Goal: Find specific page/section: Find specific page/section

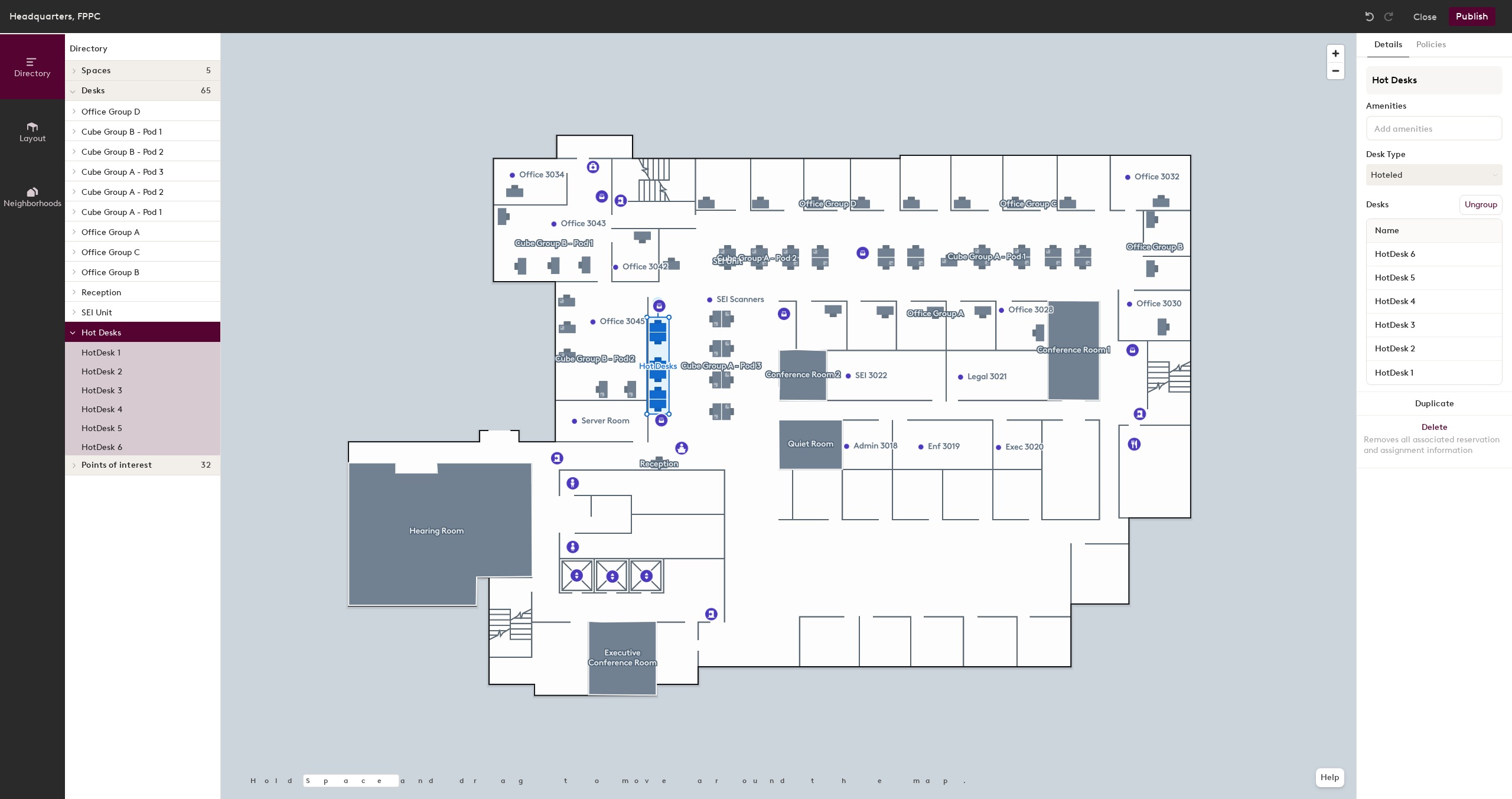
click at [1438, 49] on button "Policies" at bounding box center [1431, 45] width 43 height 24
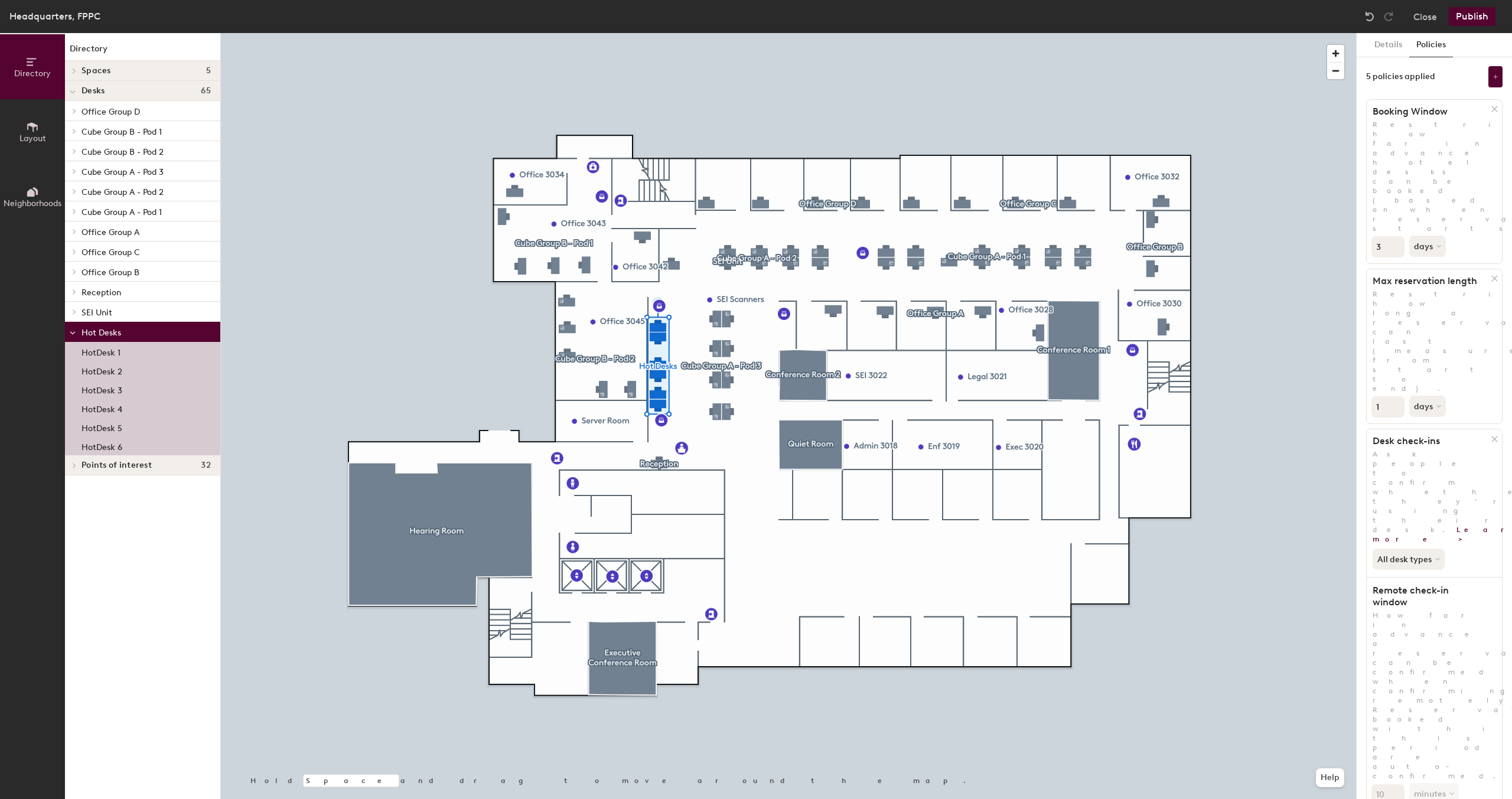
click at [1397, 49] on button "Details" at bounding box center [1388, 45] width 42 height 24
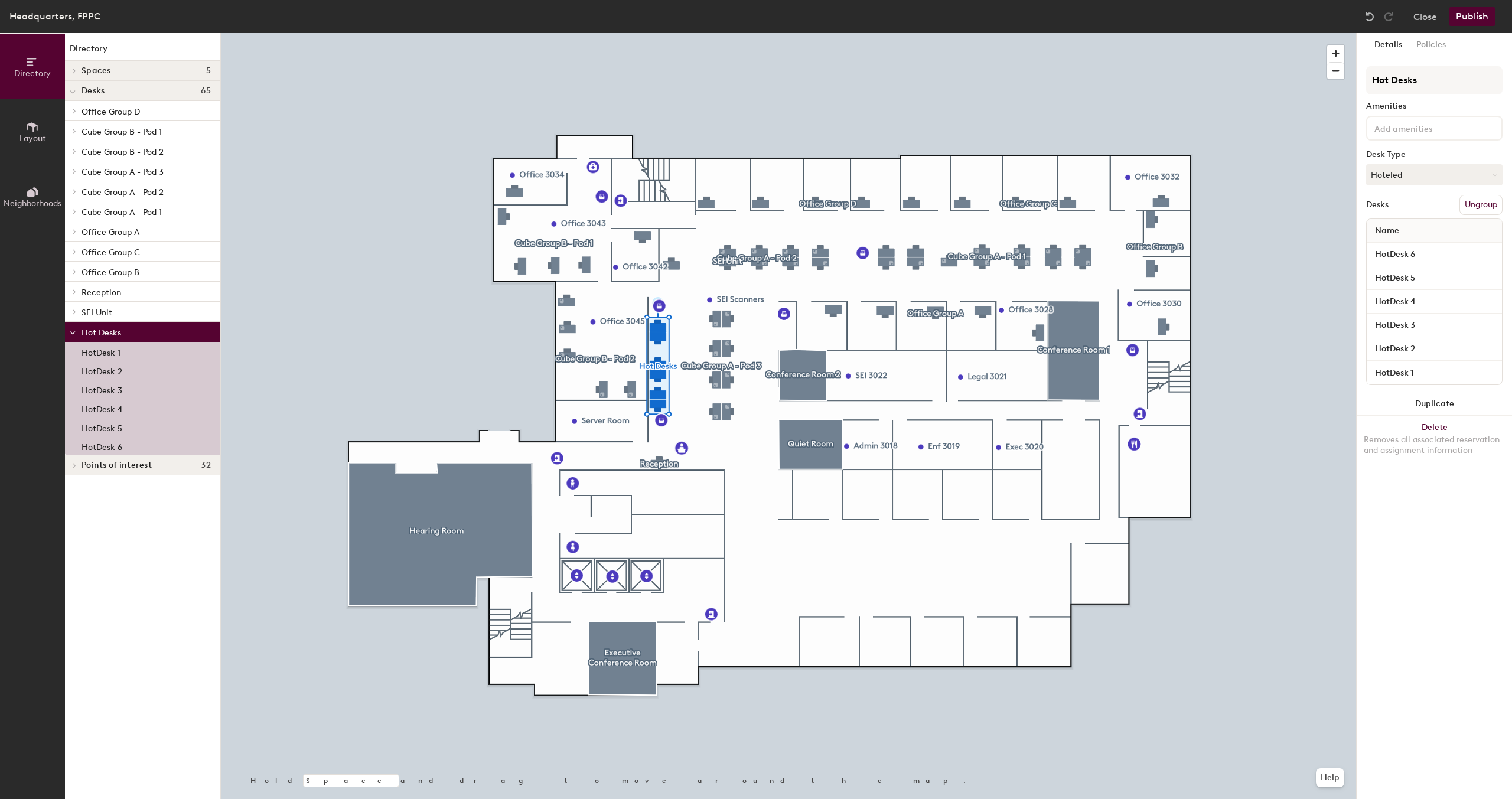
click at [121, 337] on p "Hot Desks" at bounding box center [146, 332] width 130 height 16
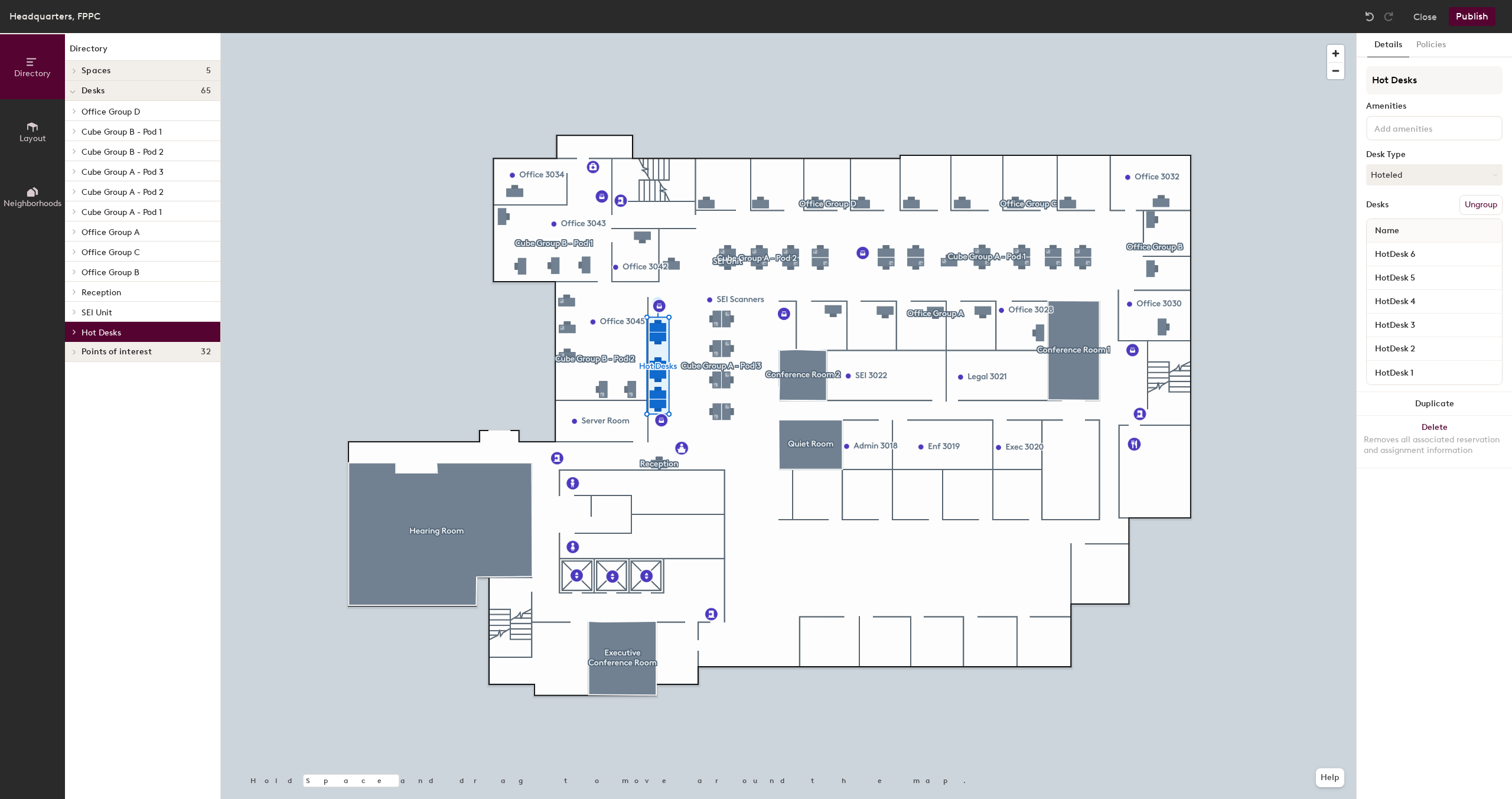
drag, startPoint x: 113, startPoint y: 331, endPoint x: 117, endPoint y: 293, distance: 38.2
click at [114, 330] on span "Hot Desks" at bounding box center [101, 333] width 39 height 10
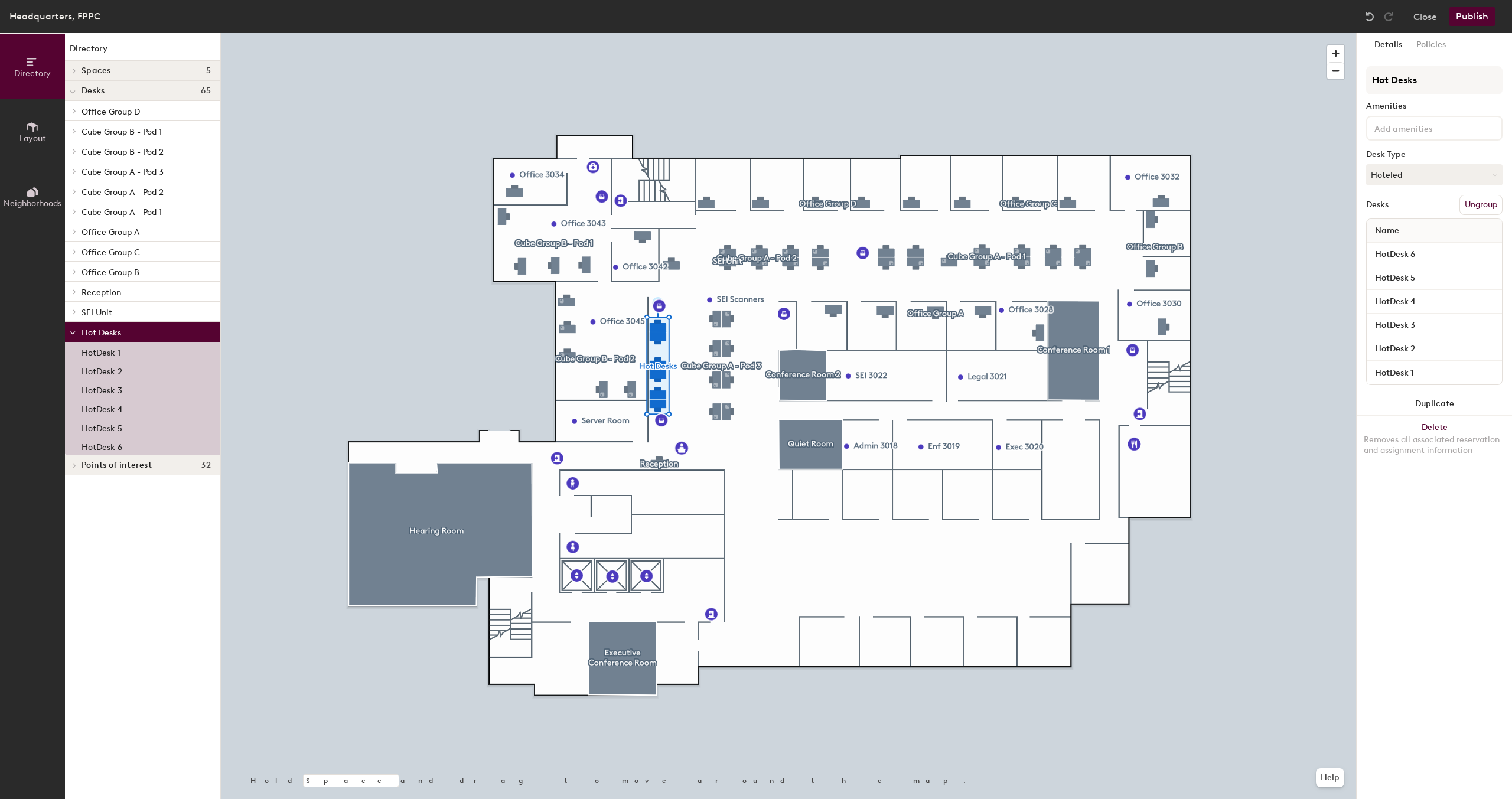
click at [129, 196] on span "Cube Group A - Pod 2" at bounding box center [123, 192] width 82 height 10
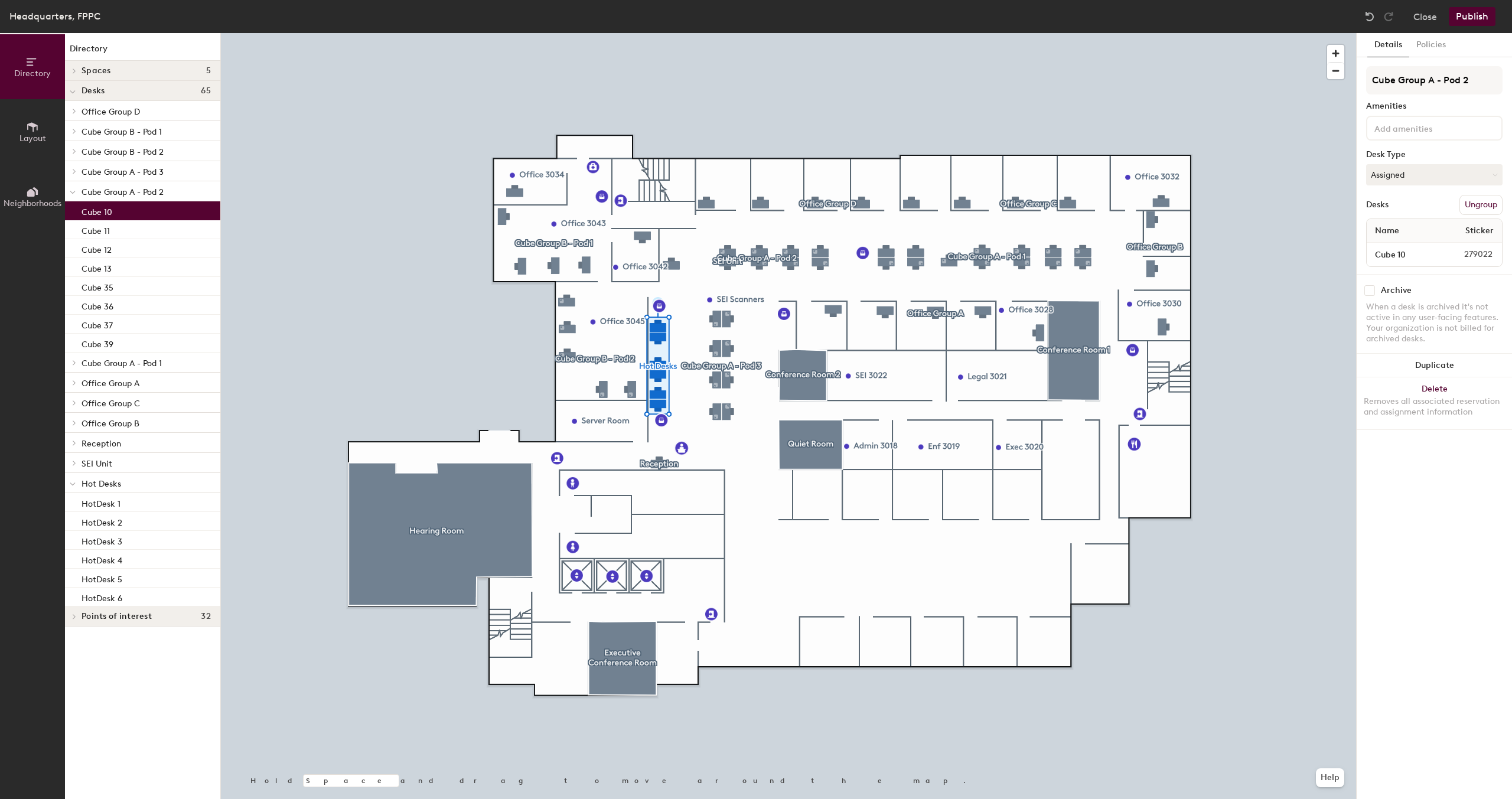
click at [115, 216] on div "Cube 10" at bounding box center [143, 211] width 156 height 19
click at [111, 255] on div "Cube 12" at bounding box center [143, 249] width 156 height 19
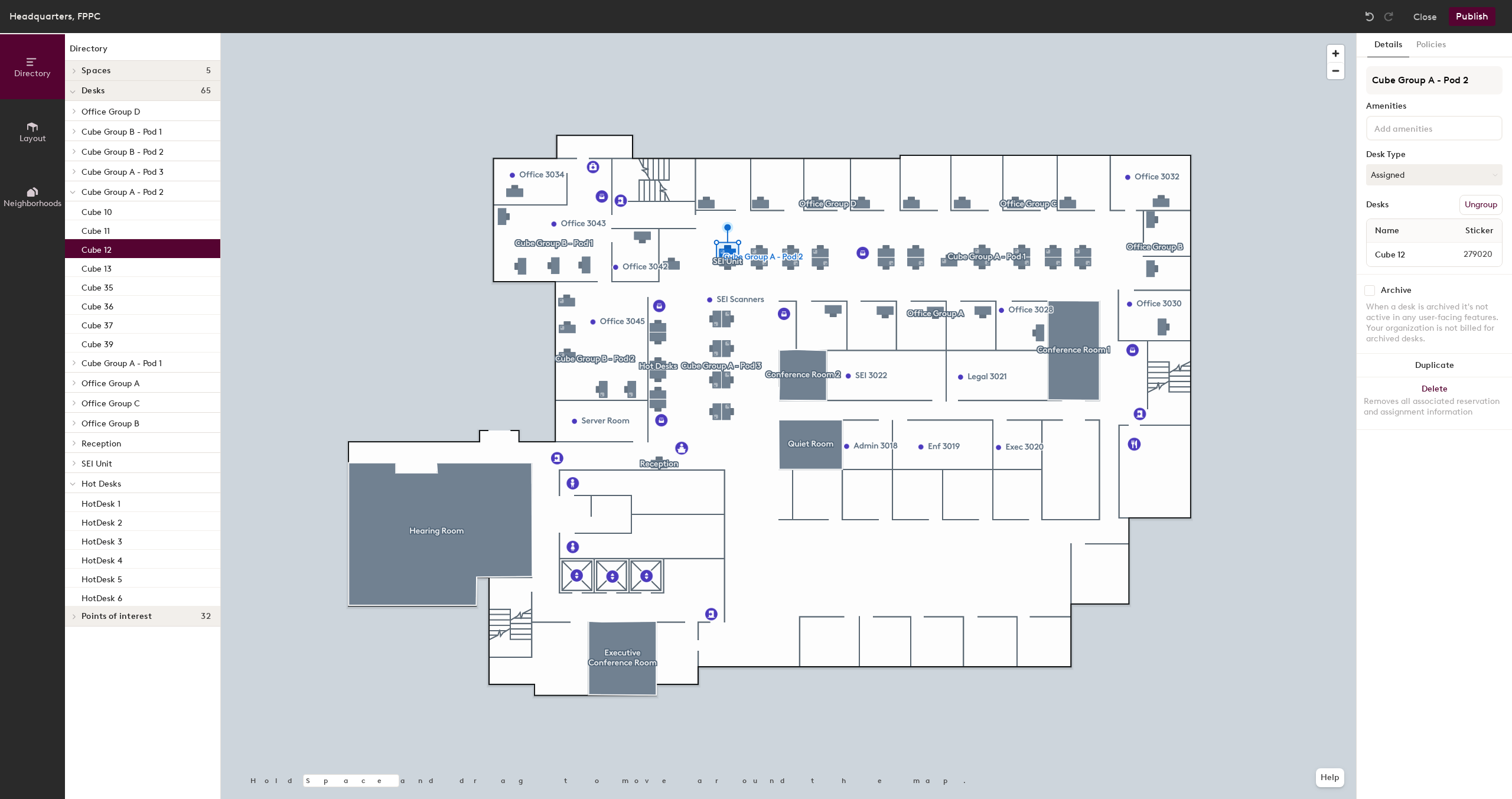
click at [124, 504] on div "HotDesk 1" at bounding box center [143, 503] width 156 height 19
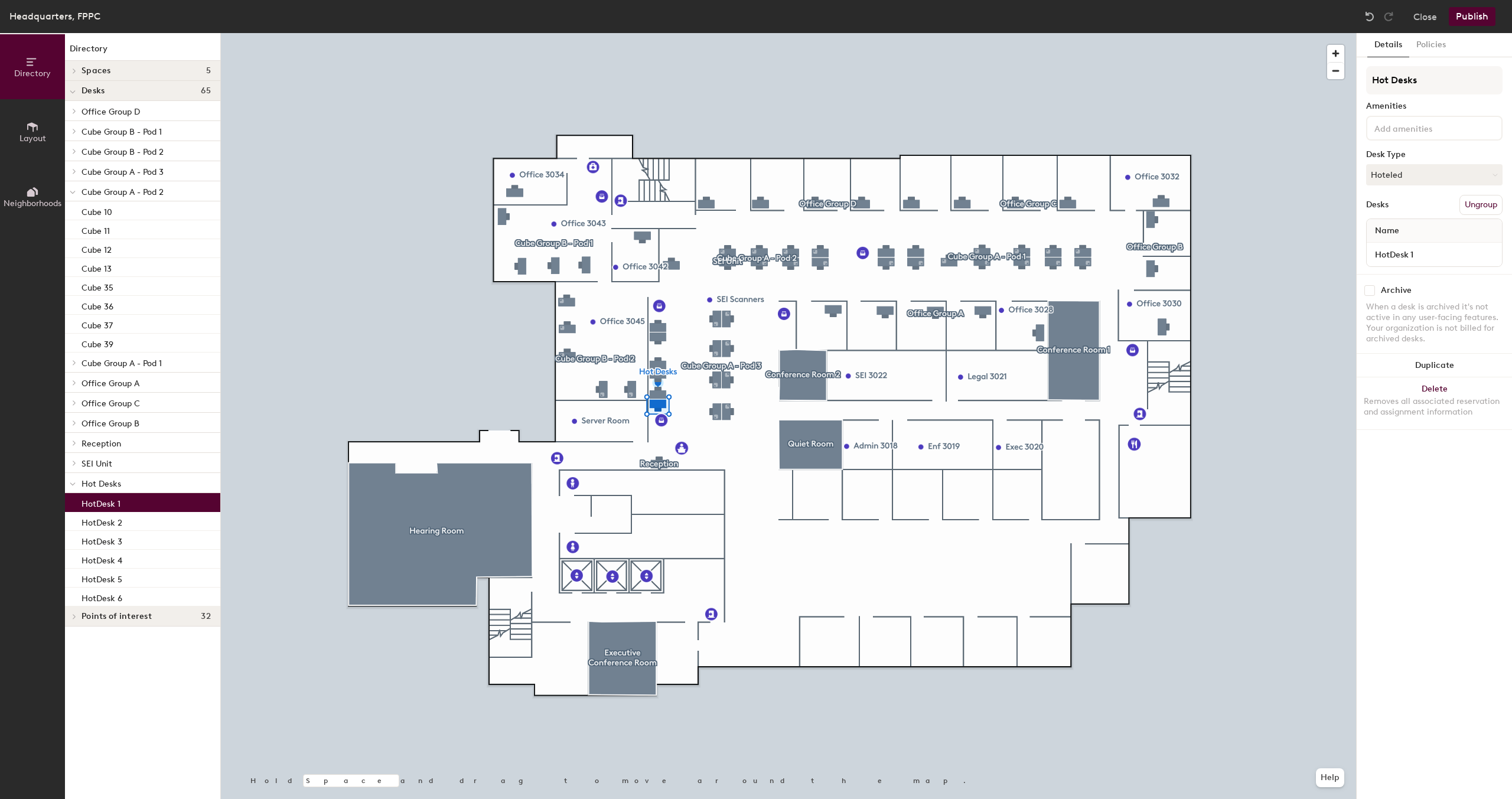
click at [41, 126] on button "Layout" at bounding box center [32, 131] width 65 height 65
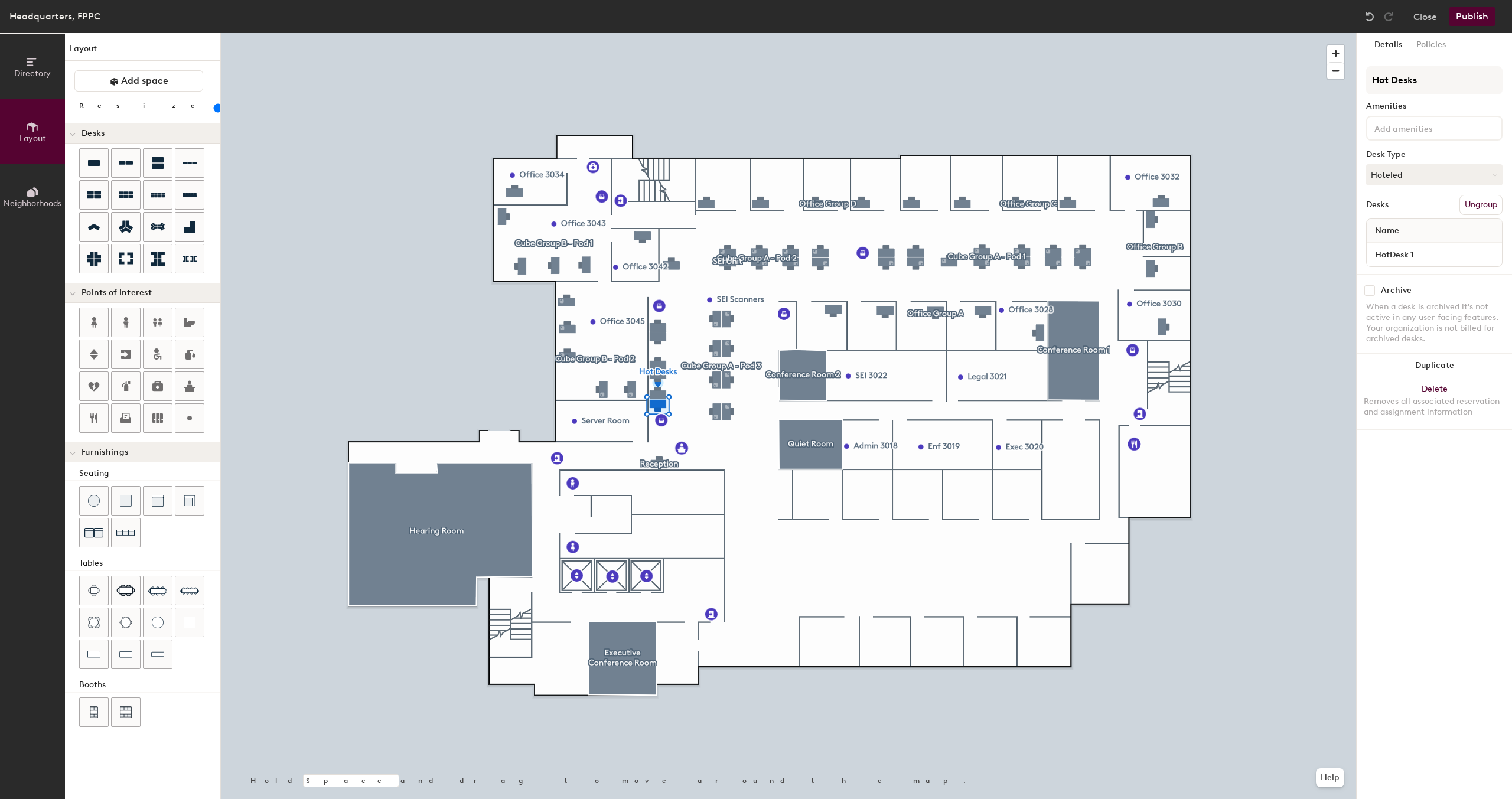
click at [46, 183] on button "Neighborhoods" at bounding box center [32, 196] width 65 height 65
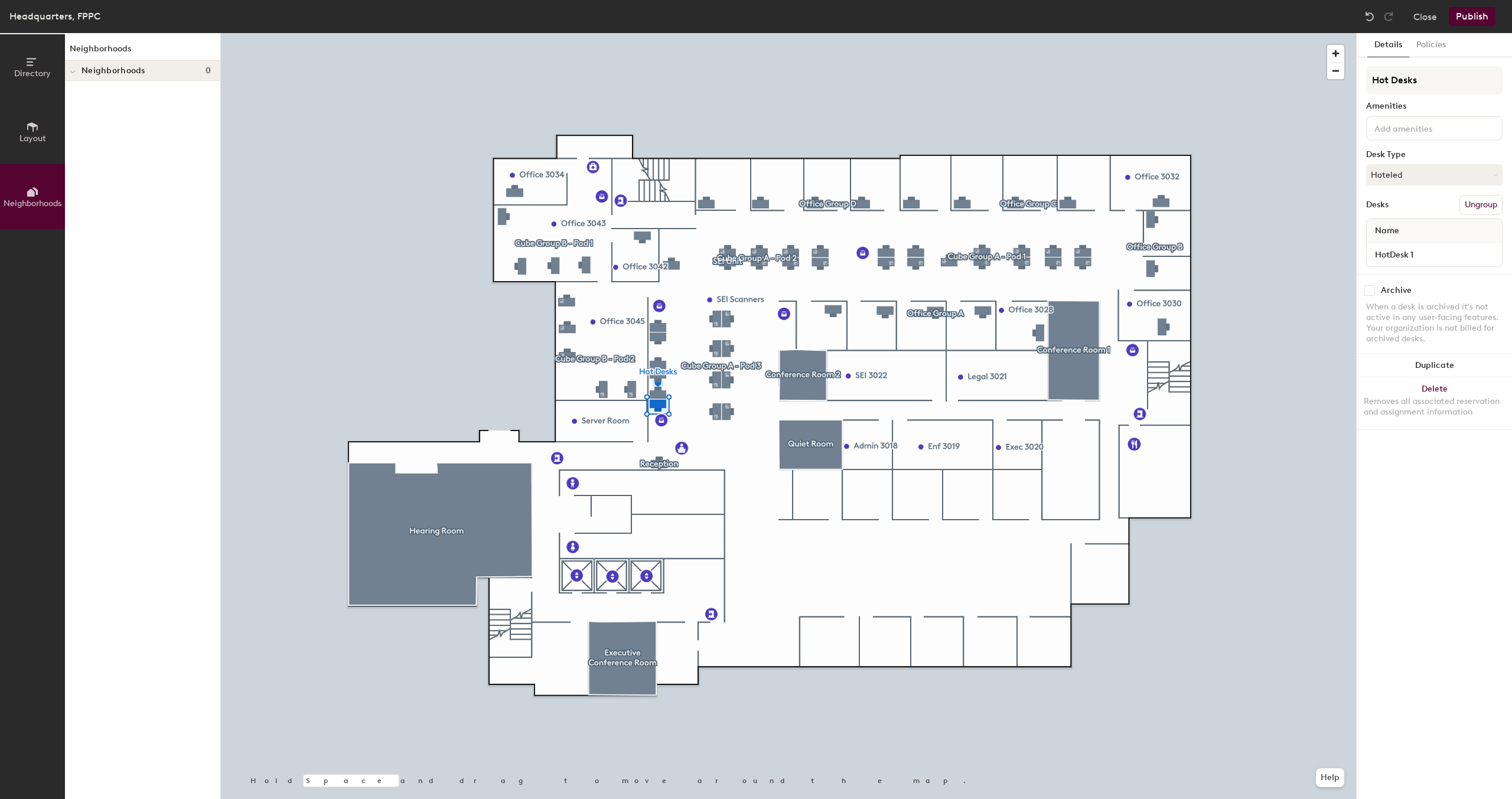
click at [43, 130] on button "Layout" at bounding box center [32, 131] width 65 height 65
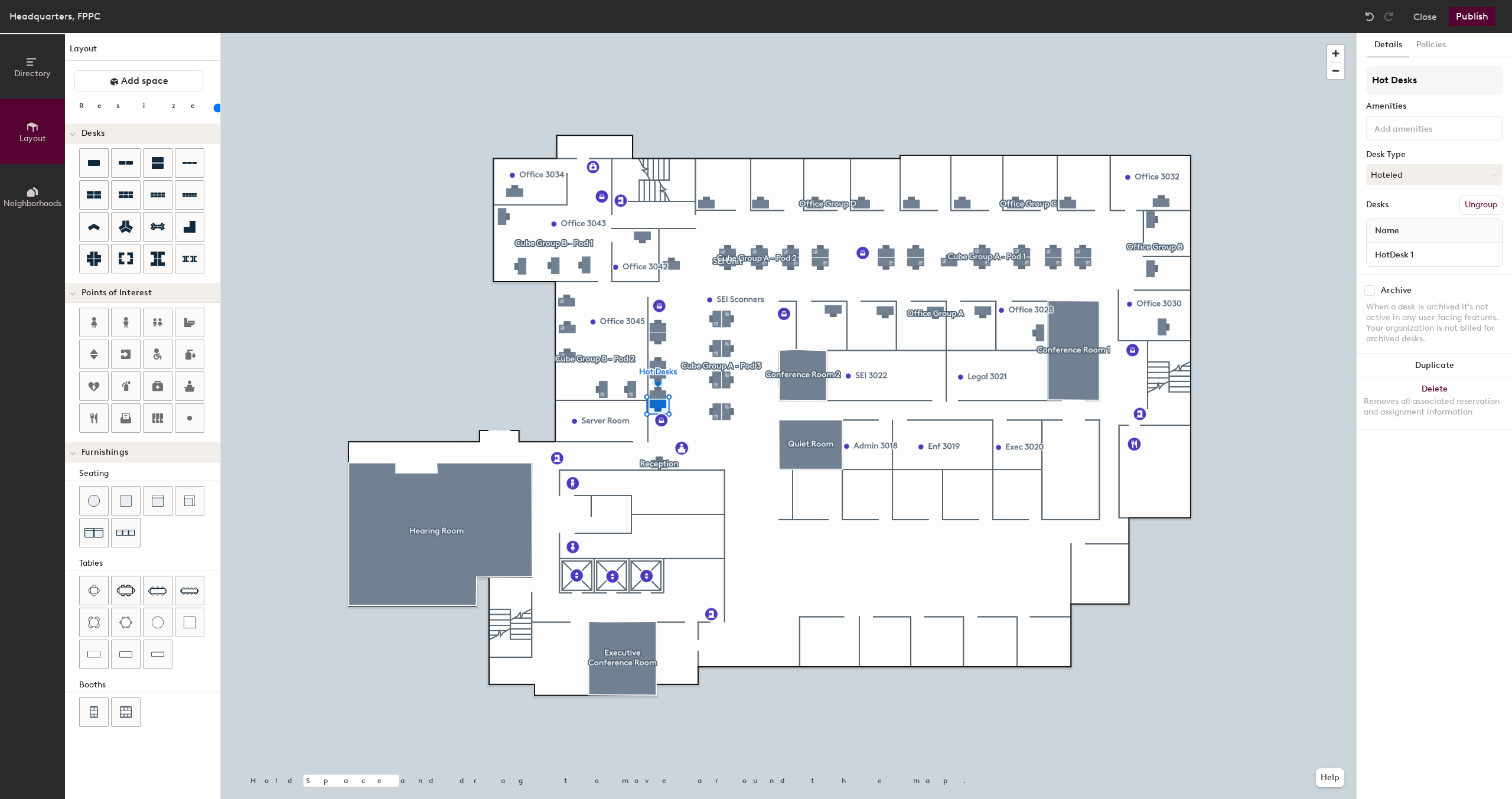
click at [32, 47] on button "Directory" at bounding box center [32, 66] width 65 height 65
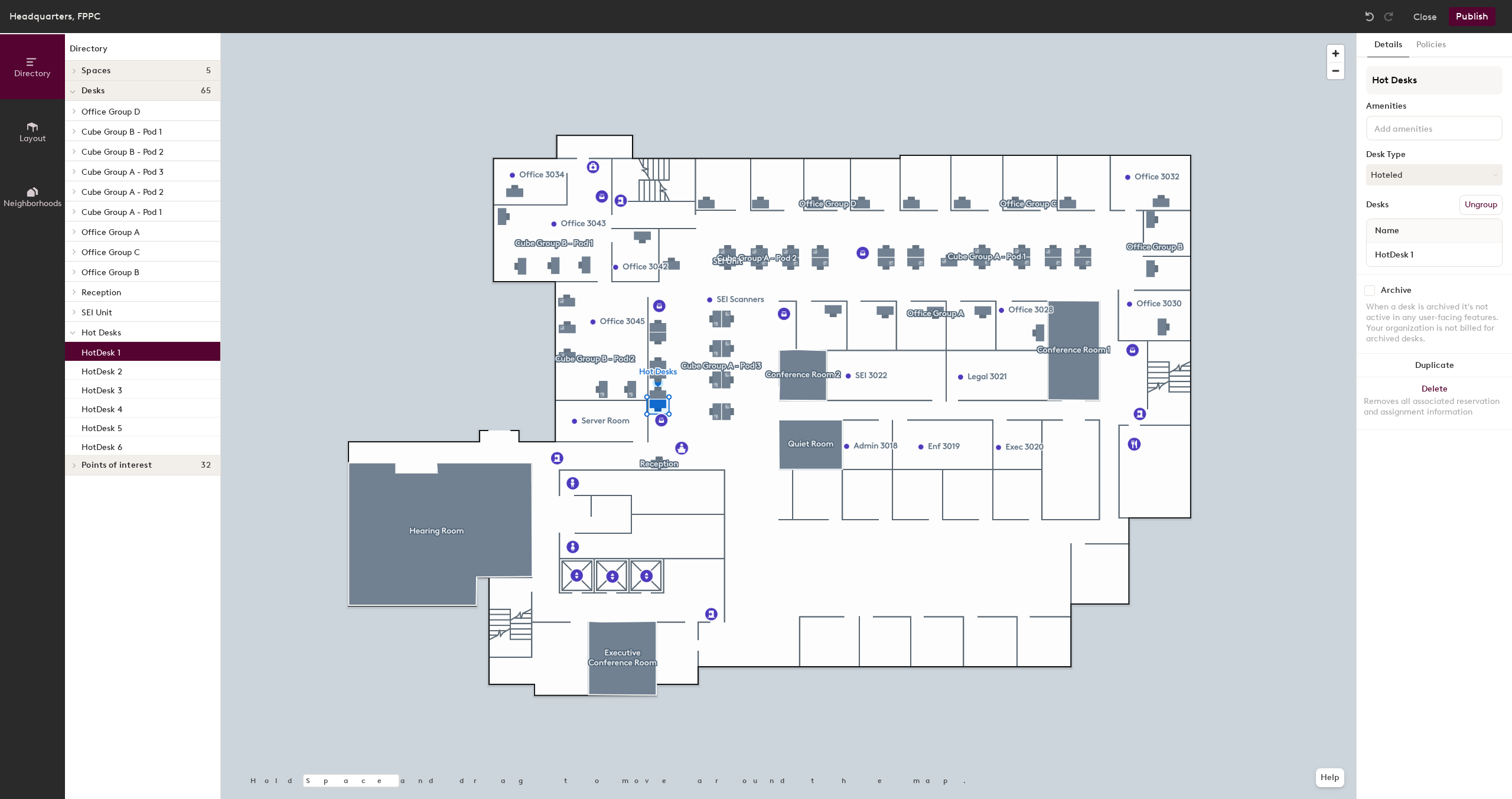
click at [1418, 18] on button "Close" at bounding box center [1425, 17] width 23 height 19
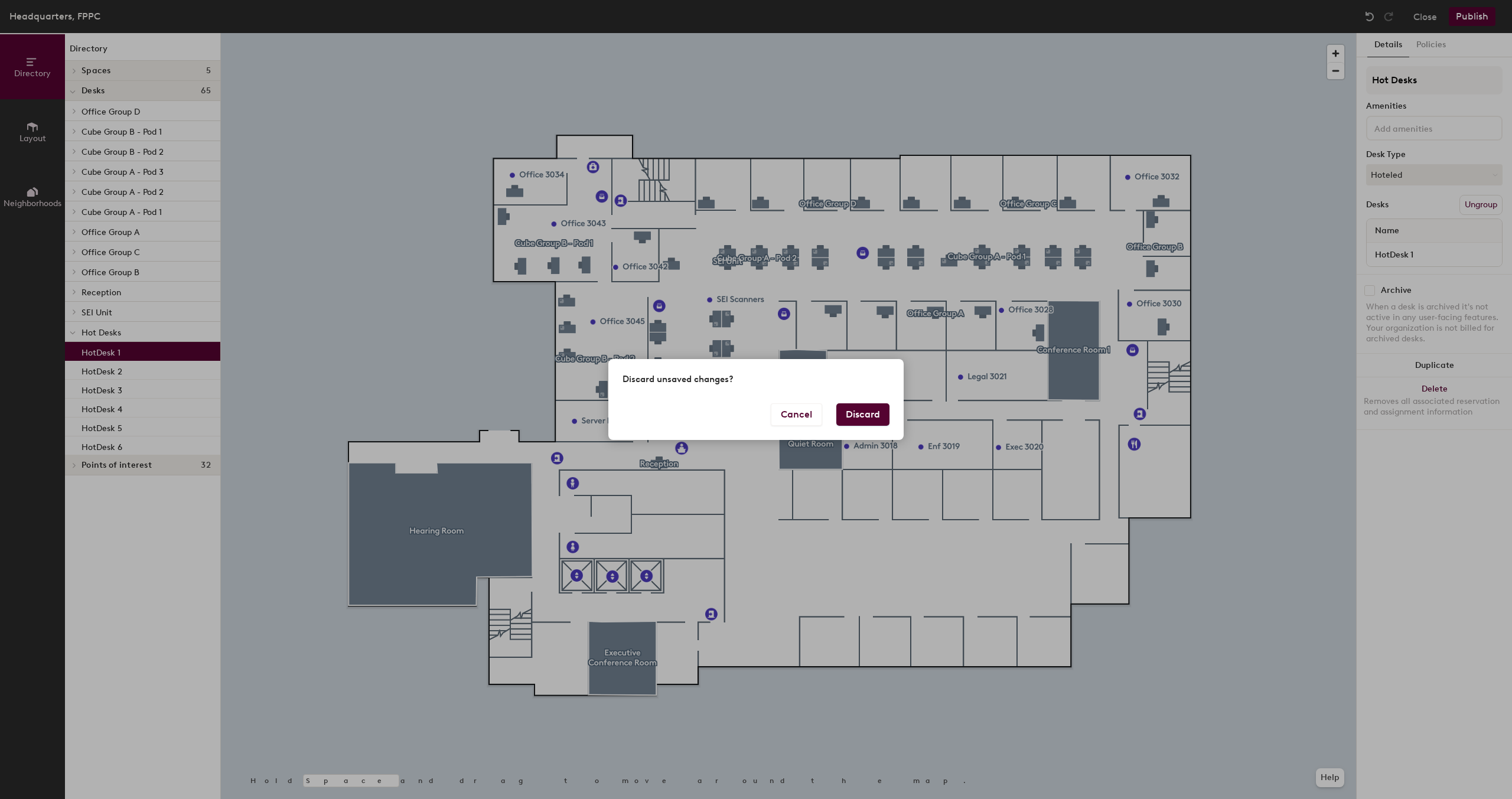
click at [860, 416] on button "Discard" at bounding box center [862, 415] width 53 height 23
